Goal: Check status: Check status

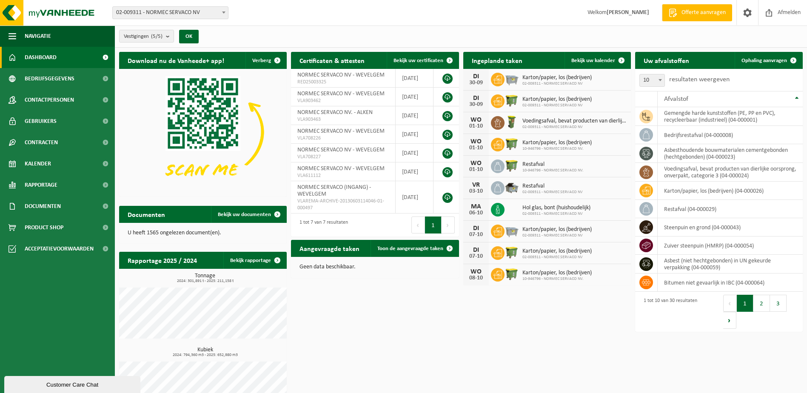
click at [537, 99] on span "Karton/papier, los (bedrijven)" at bounding box center [556, 99] width 69 height 7
click at [583, 61] on span "Bekijk uw kalender" at bounding box center [593, 61] width 44 height 6
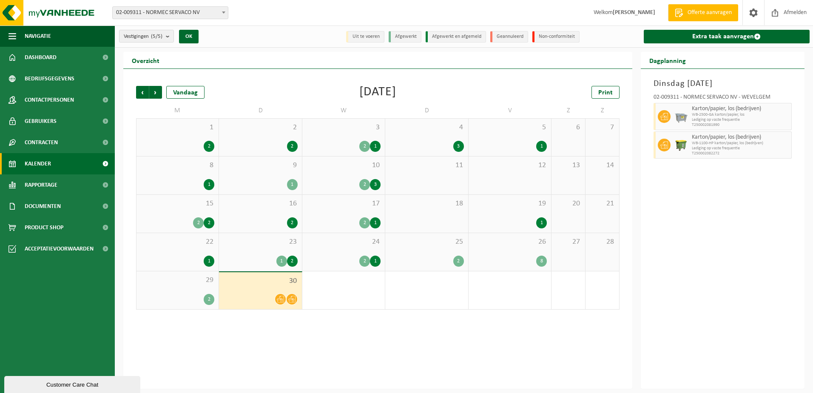
click at [291, 294] on span at bounding box center [292, 299] width 11 height 11
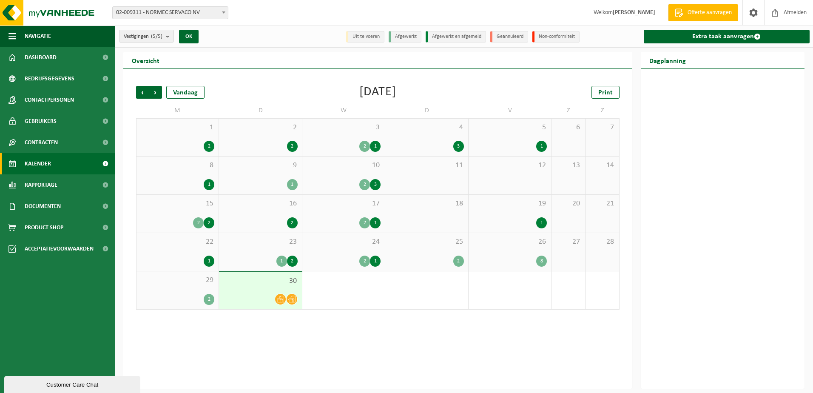
click at [291, 297] on icon at bounding box center [291, 299] width 7 height 7
